Goal: Information Seeking & Learning: Compare options

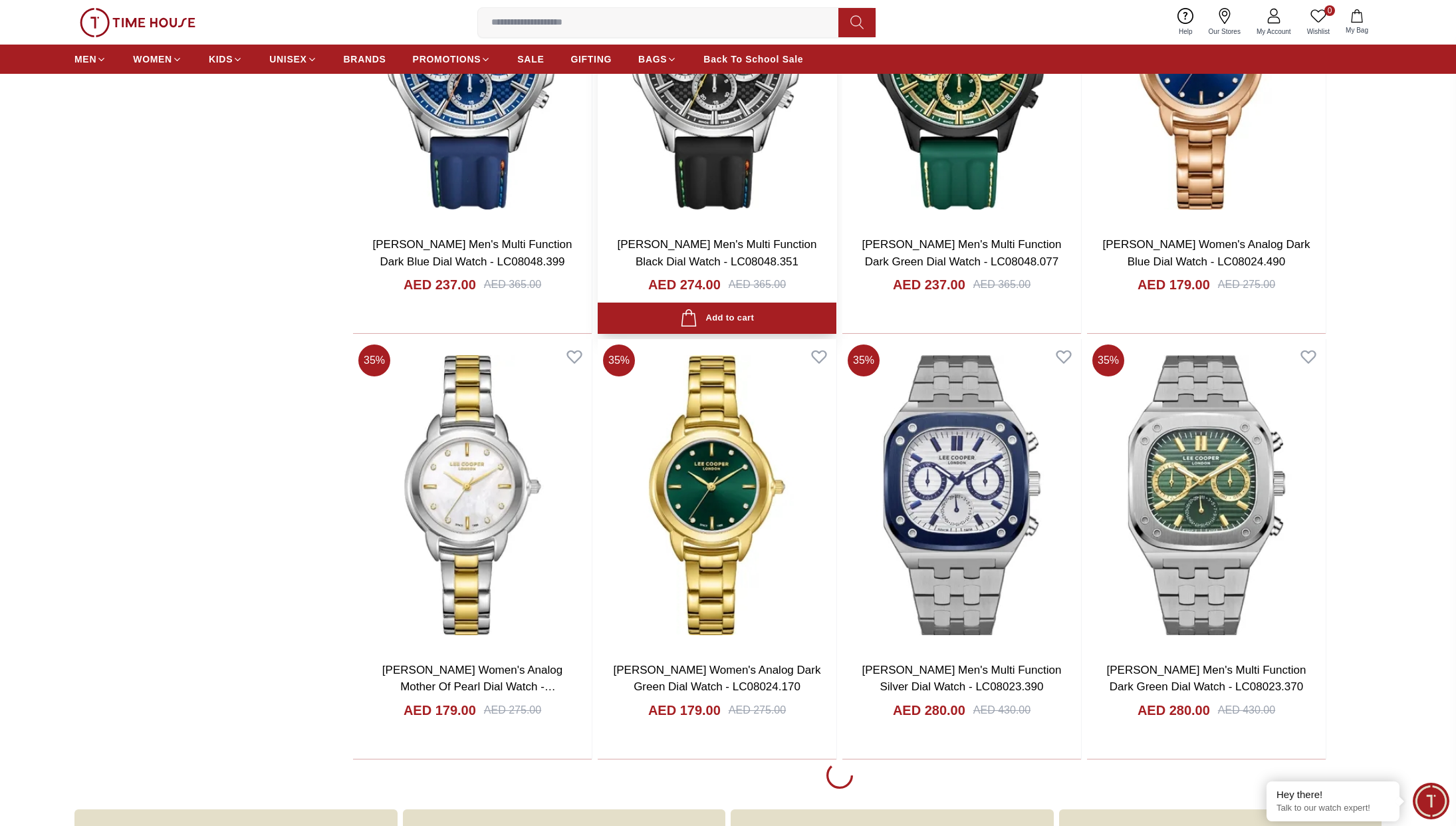
scroll to position [2067, 0]
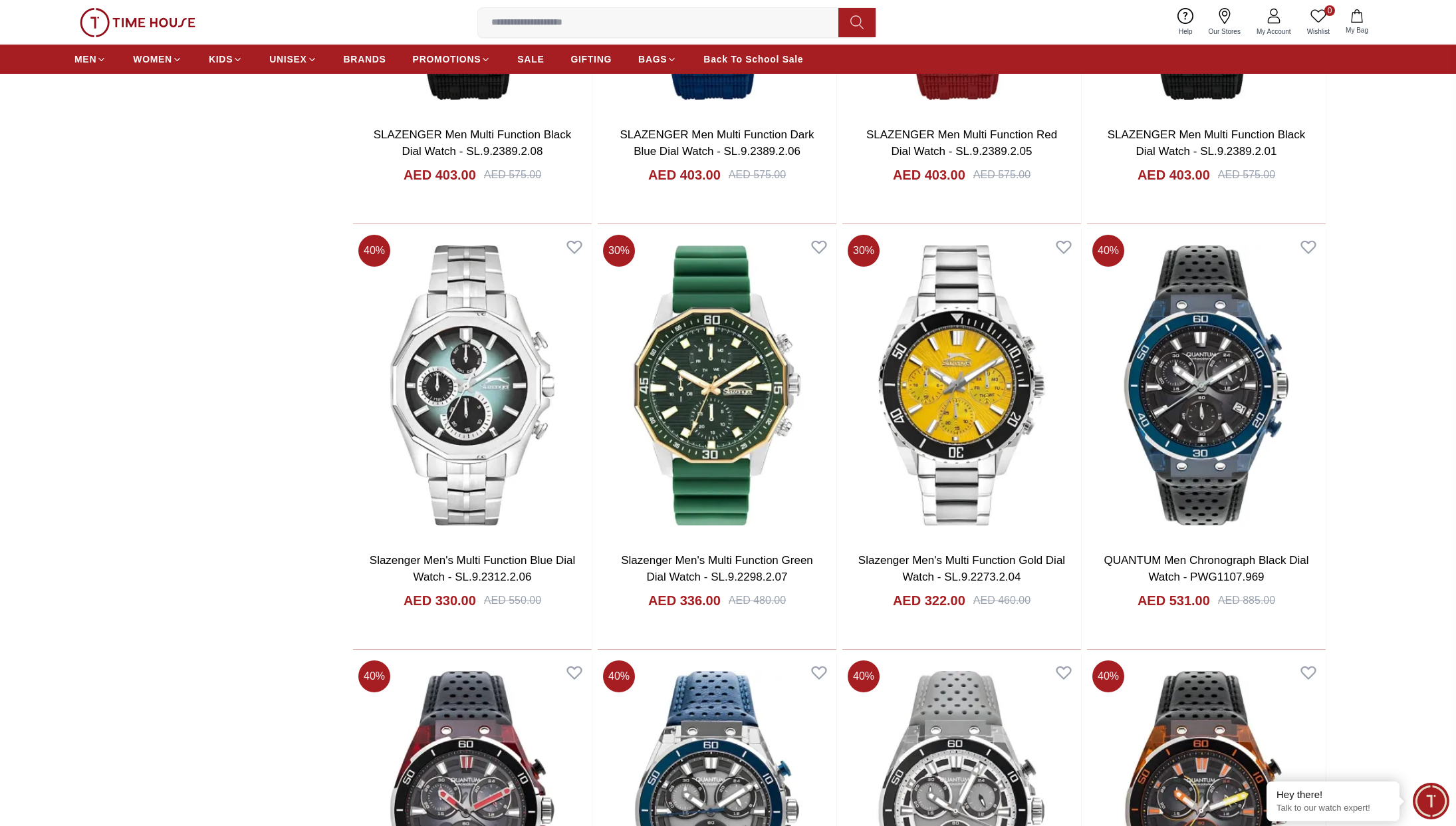
scroll to position [6331, 0]
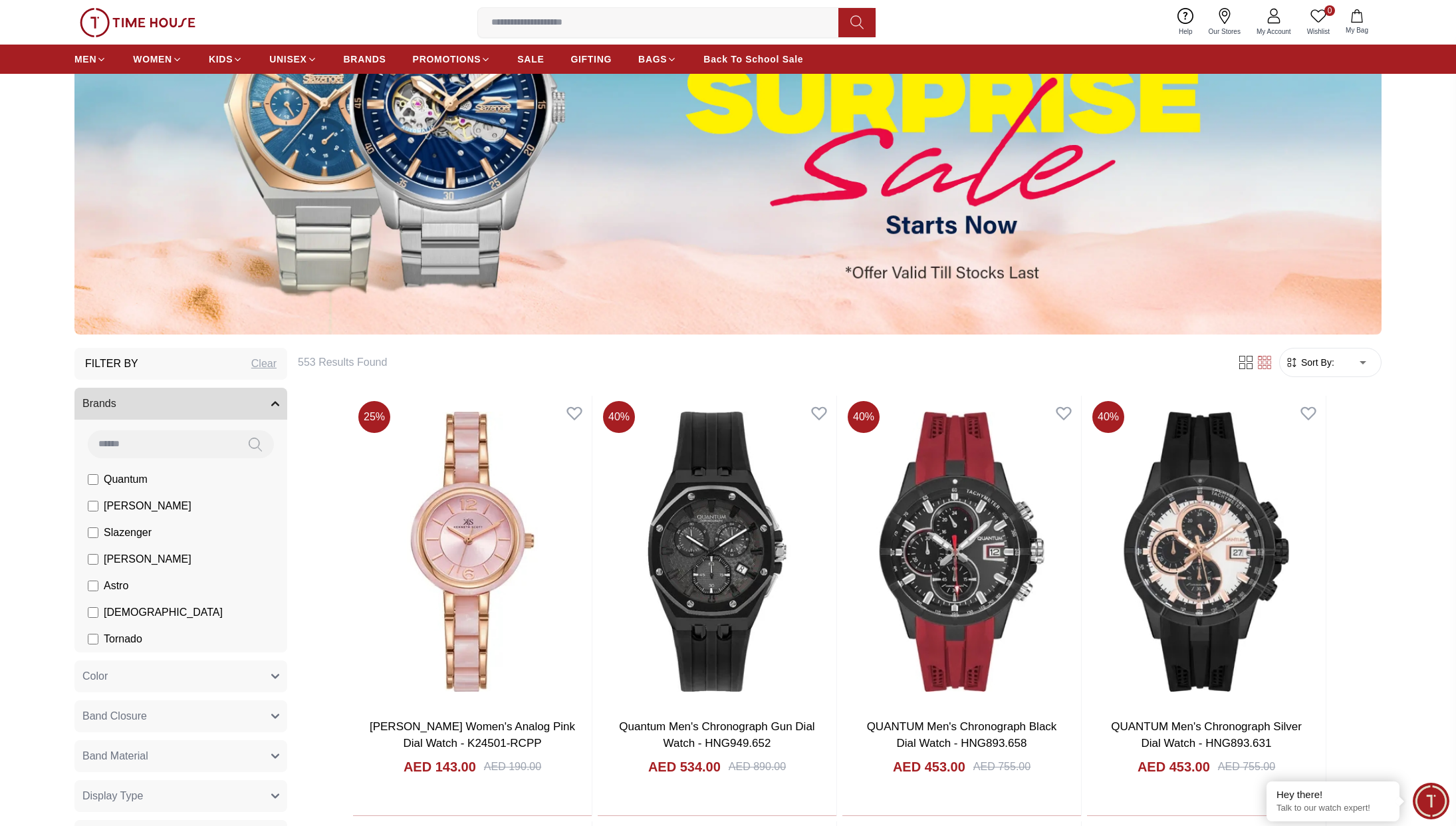
scroll to position [285, 0]
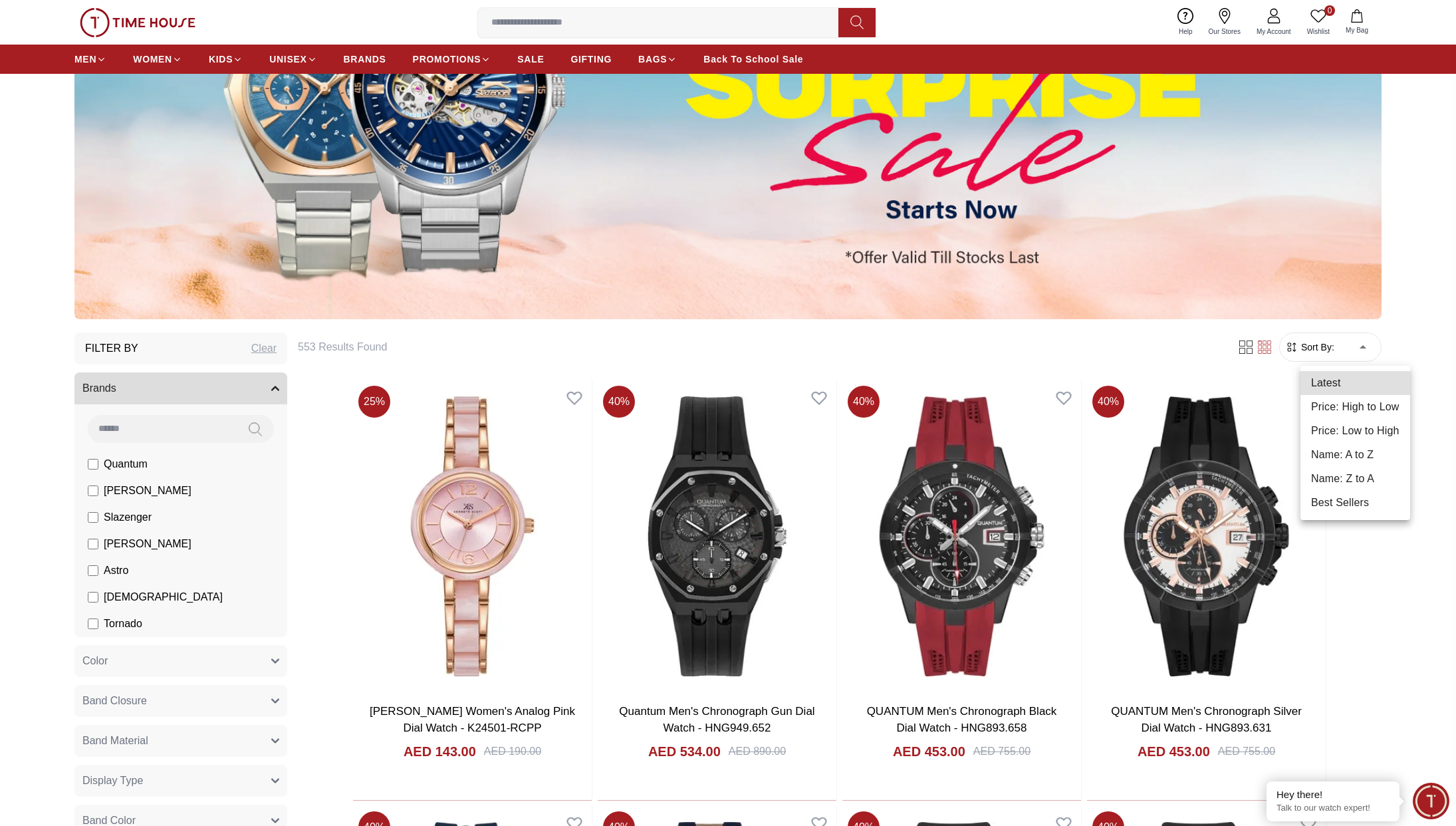
click at [1384, 432] on li "Price: Low to High" at bounding box center [1356, 431] width 110 height 24
type input "*"
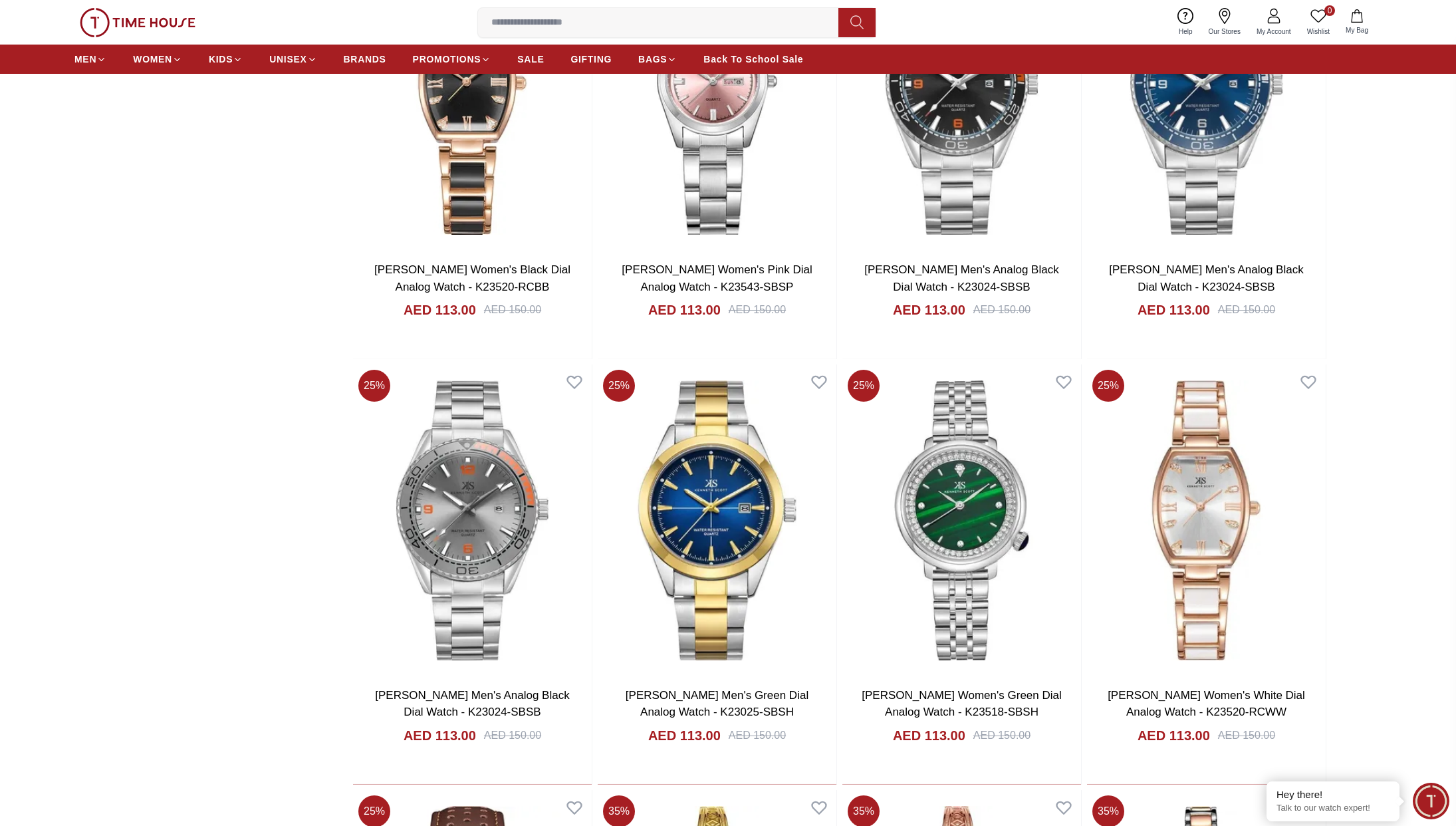
scroll to position [4641, 0]
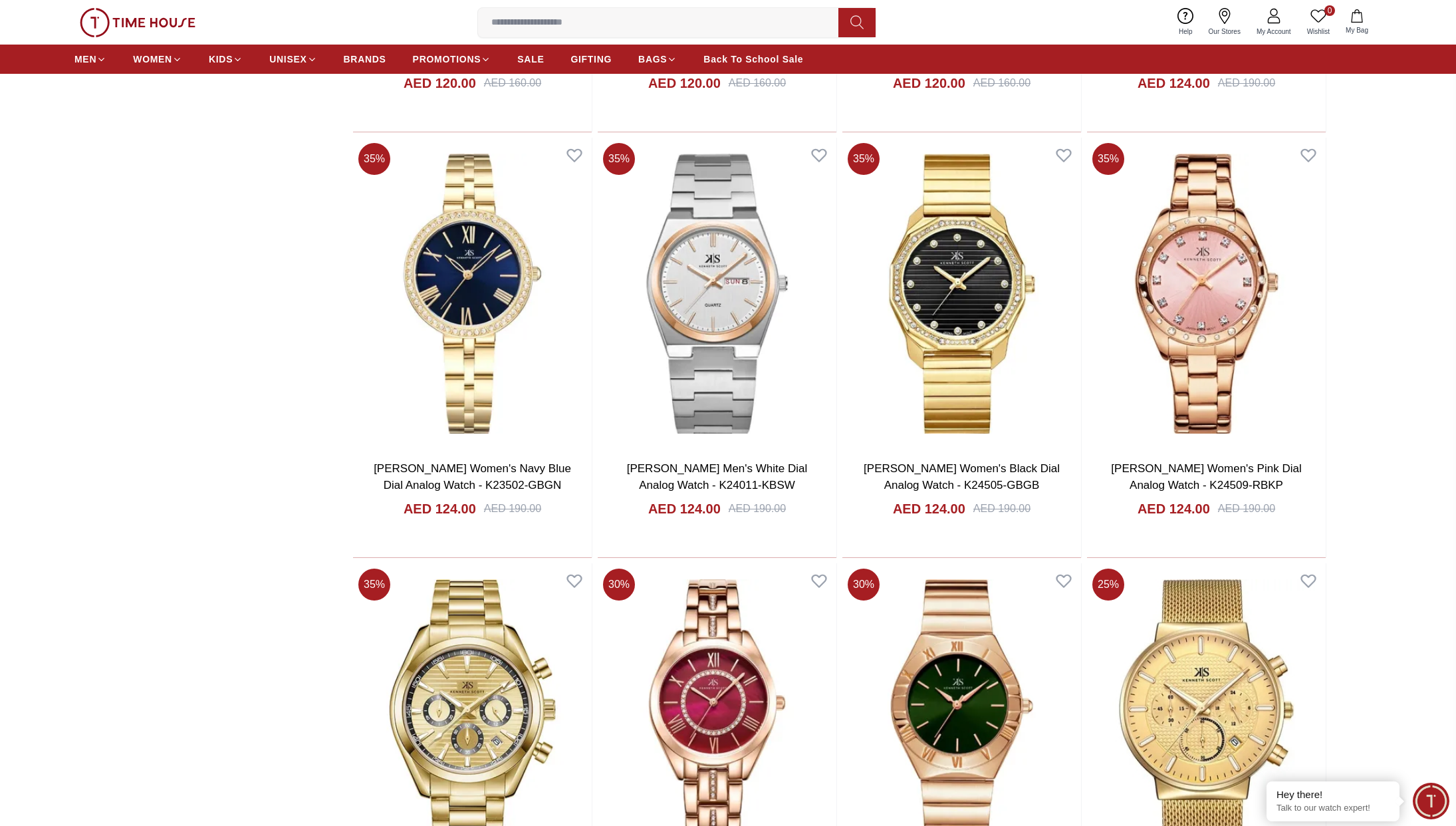
scroll to position [8208, 0]
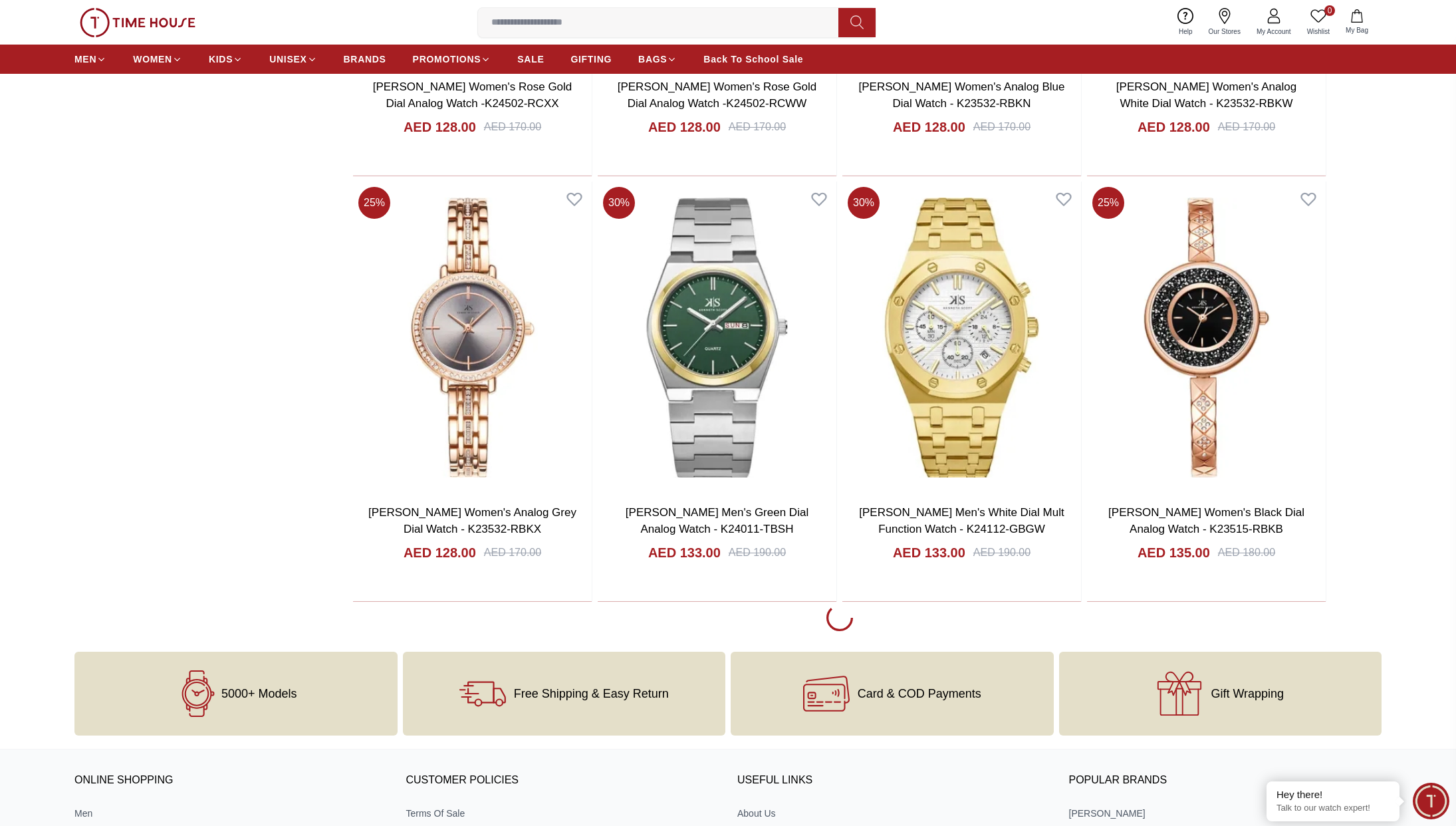
scroll to position [12843, 0]
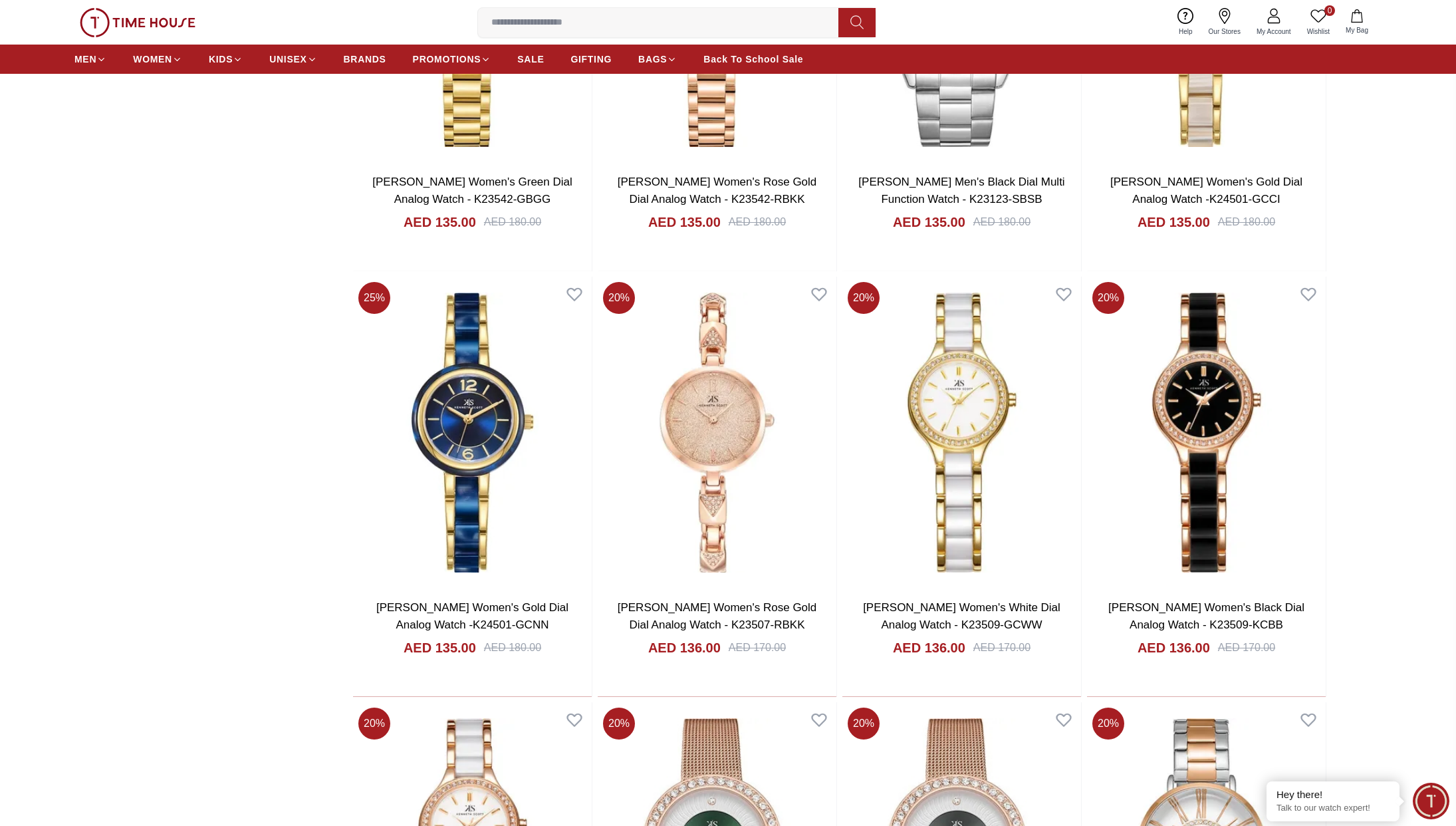
scroll to position [13671, 0]
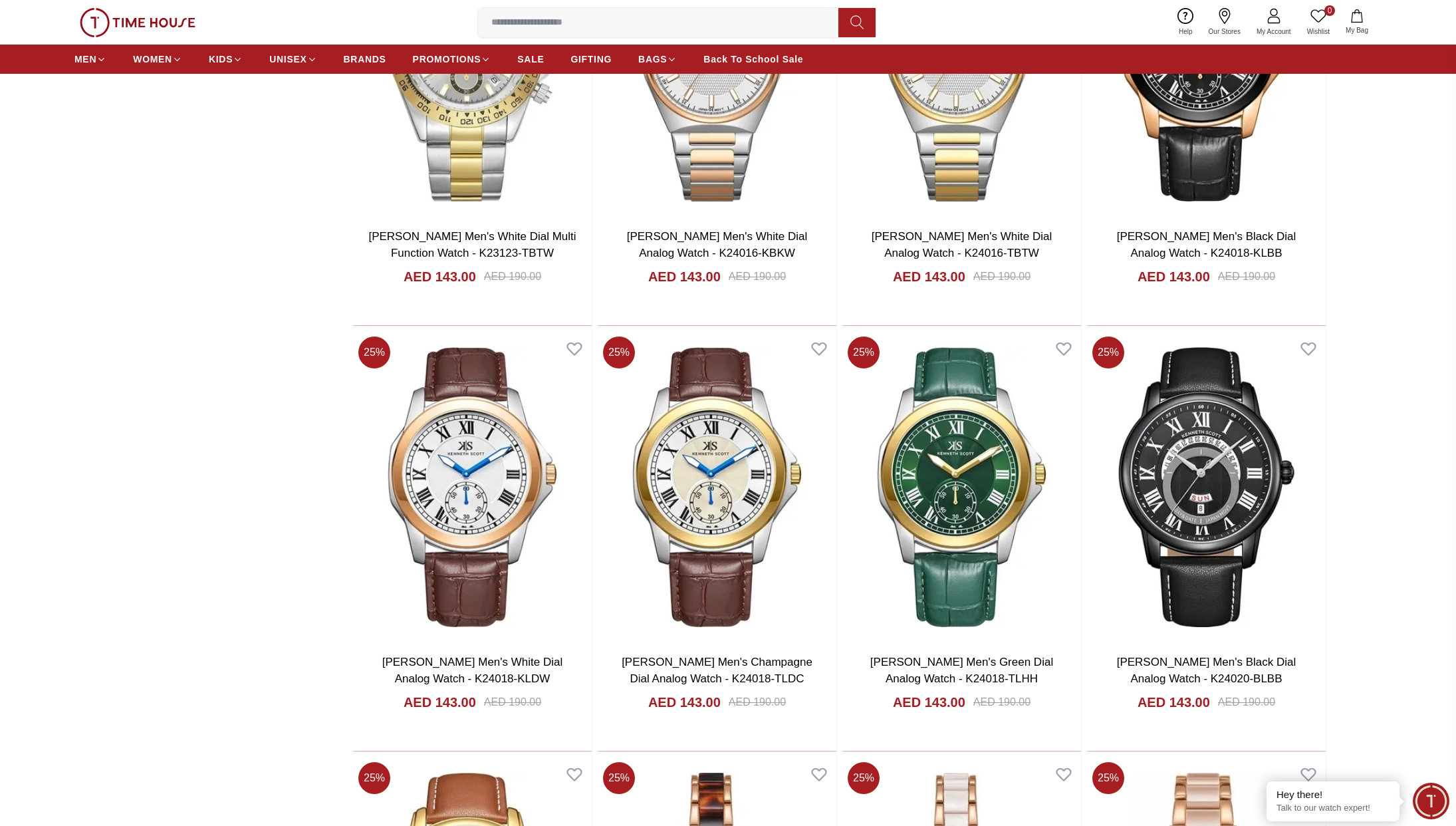
scroll to position [16140, 0]
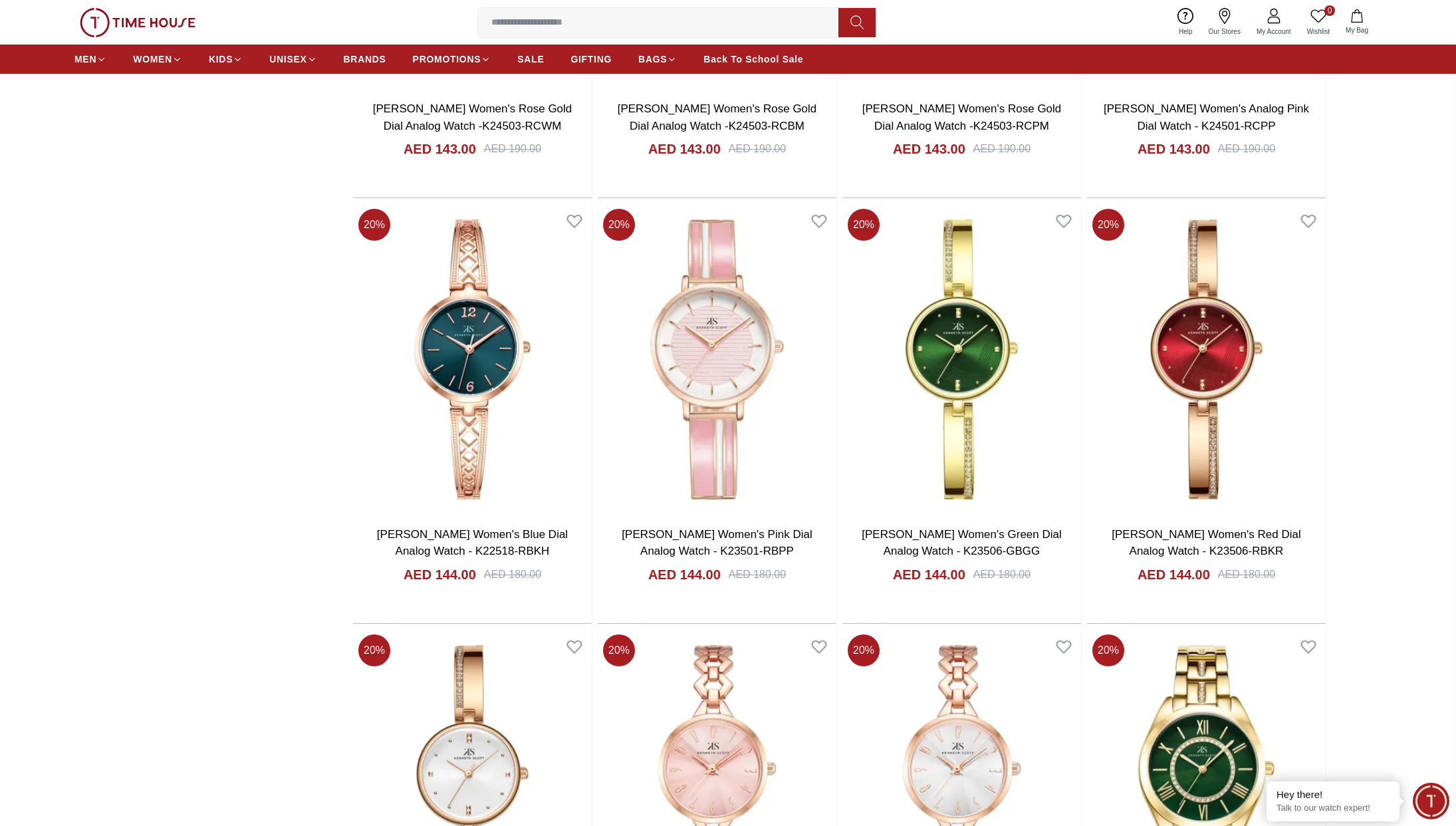
scroll to position [17520, 0]
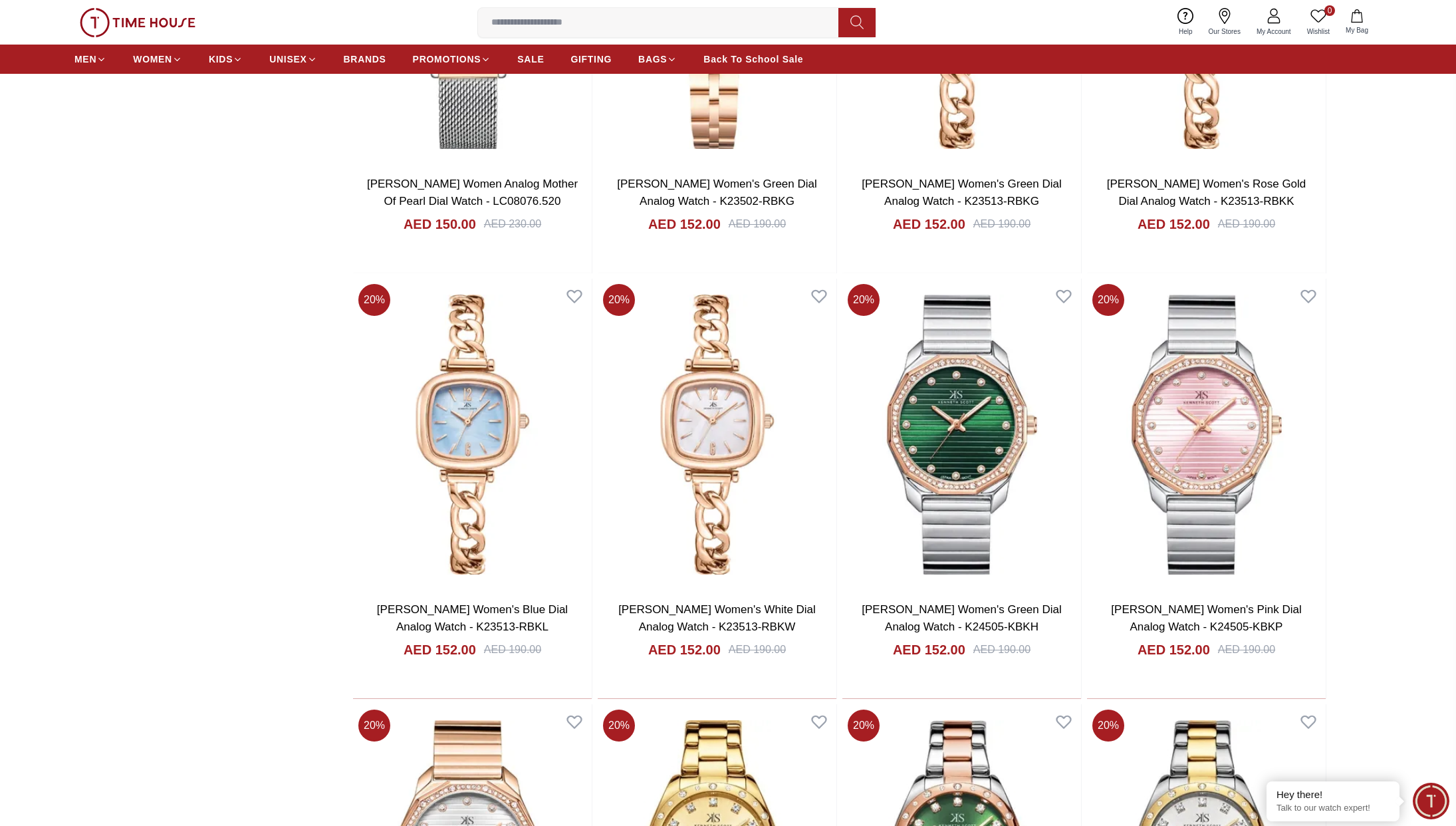
scroll to position [19982, 0]
